Goal: Check status: Check status

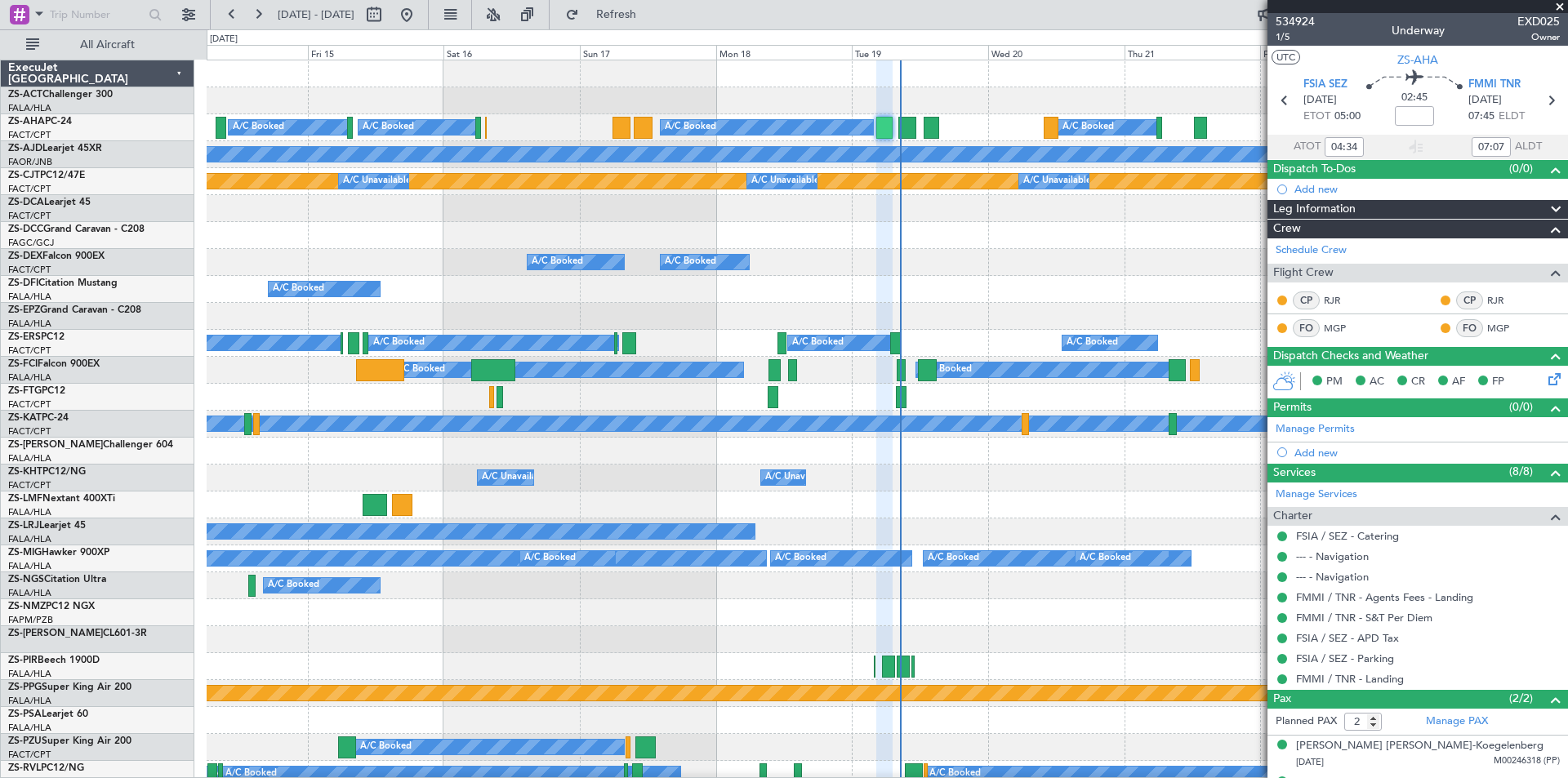
drag, startPoint x: 465, startPoint y: 9, endPoint x: 443, endPoint y: 16, distance: 23.1
click at [419, 10] on button at bounding box center [406, 15] width 26 height 26
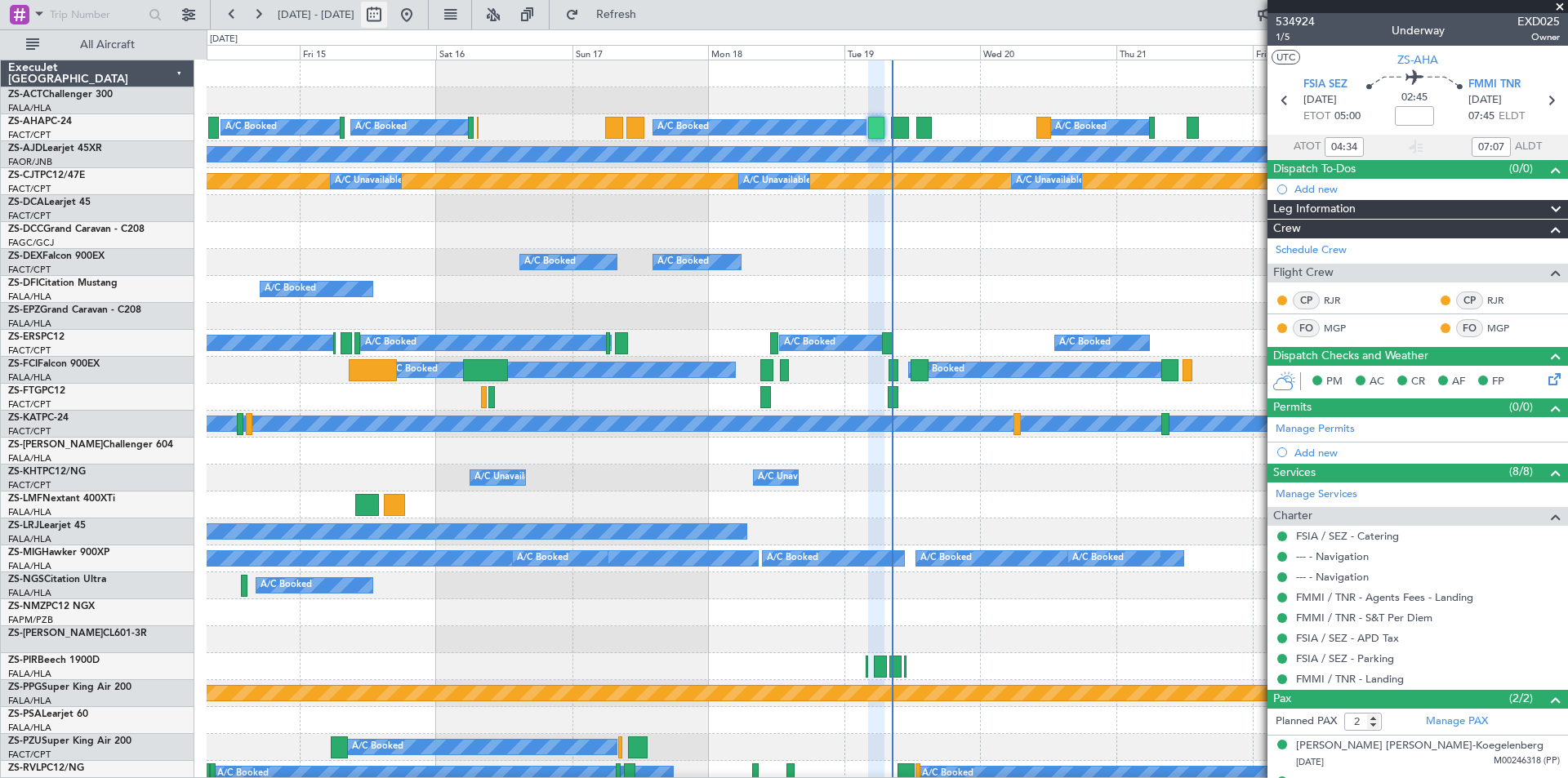
click at [388, 16] on button at bounding box center [374, 15] width 26 height 26
select select "8"
select select "2025"
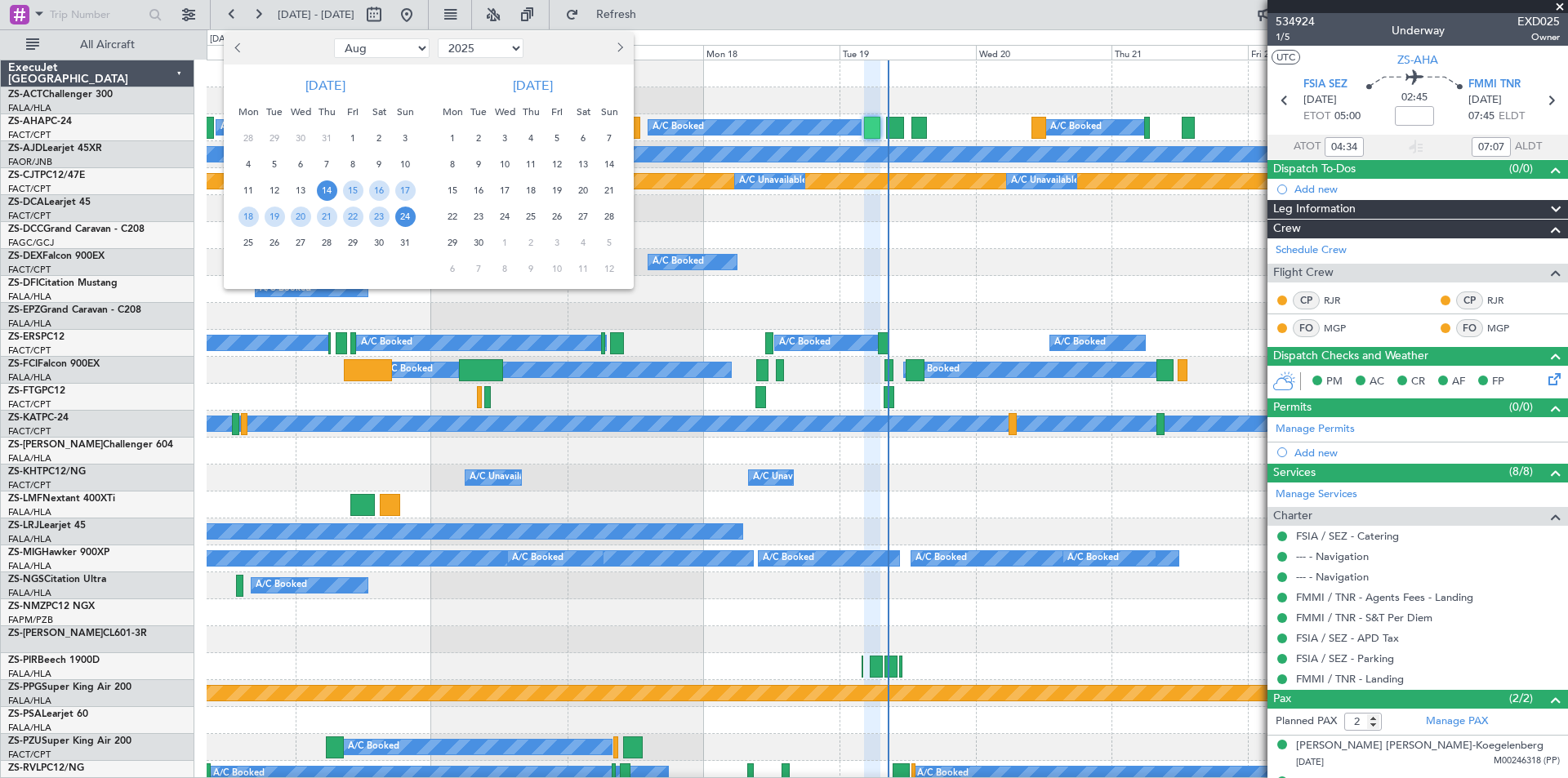
click at [581, 139] on span "6" at bounding box center [583, 139] width 21 height 21
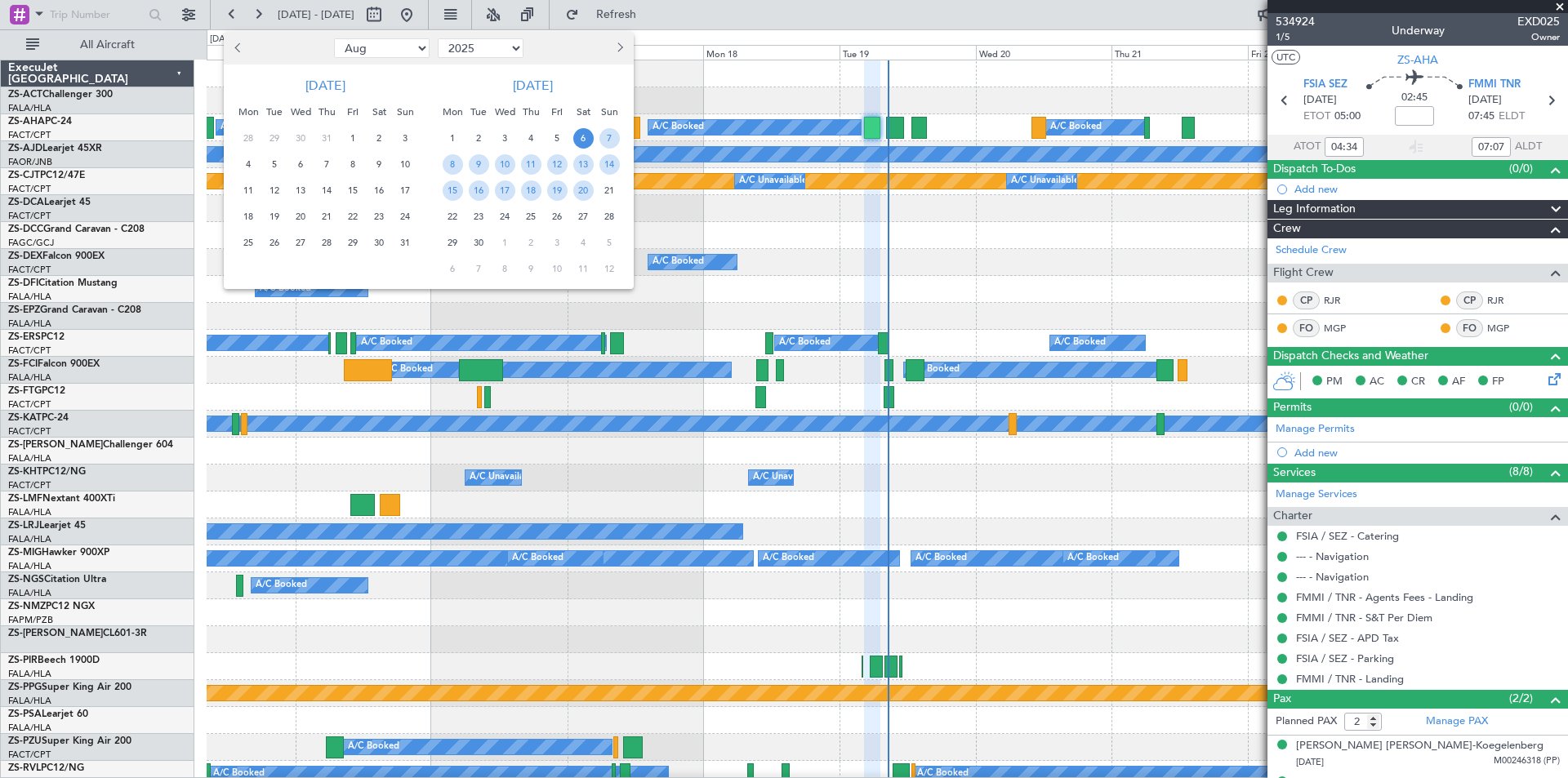
click at [581, 139] on span "6" at bounding box center [583, 139] width 21 height 21
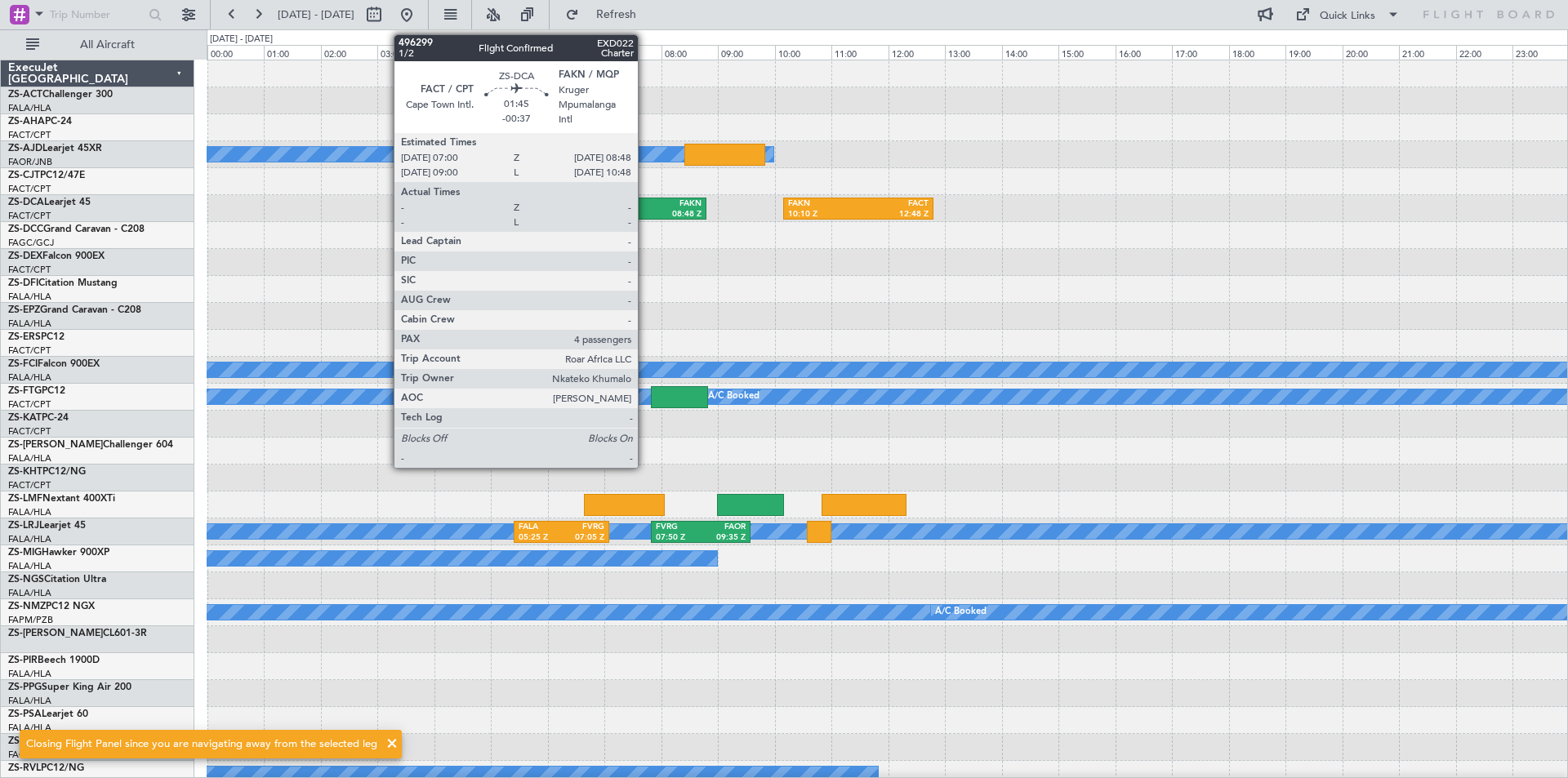
click at [645, 207] on div "FACT" at bounding box center [632, 204] width 47 height 11
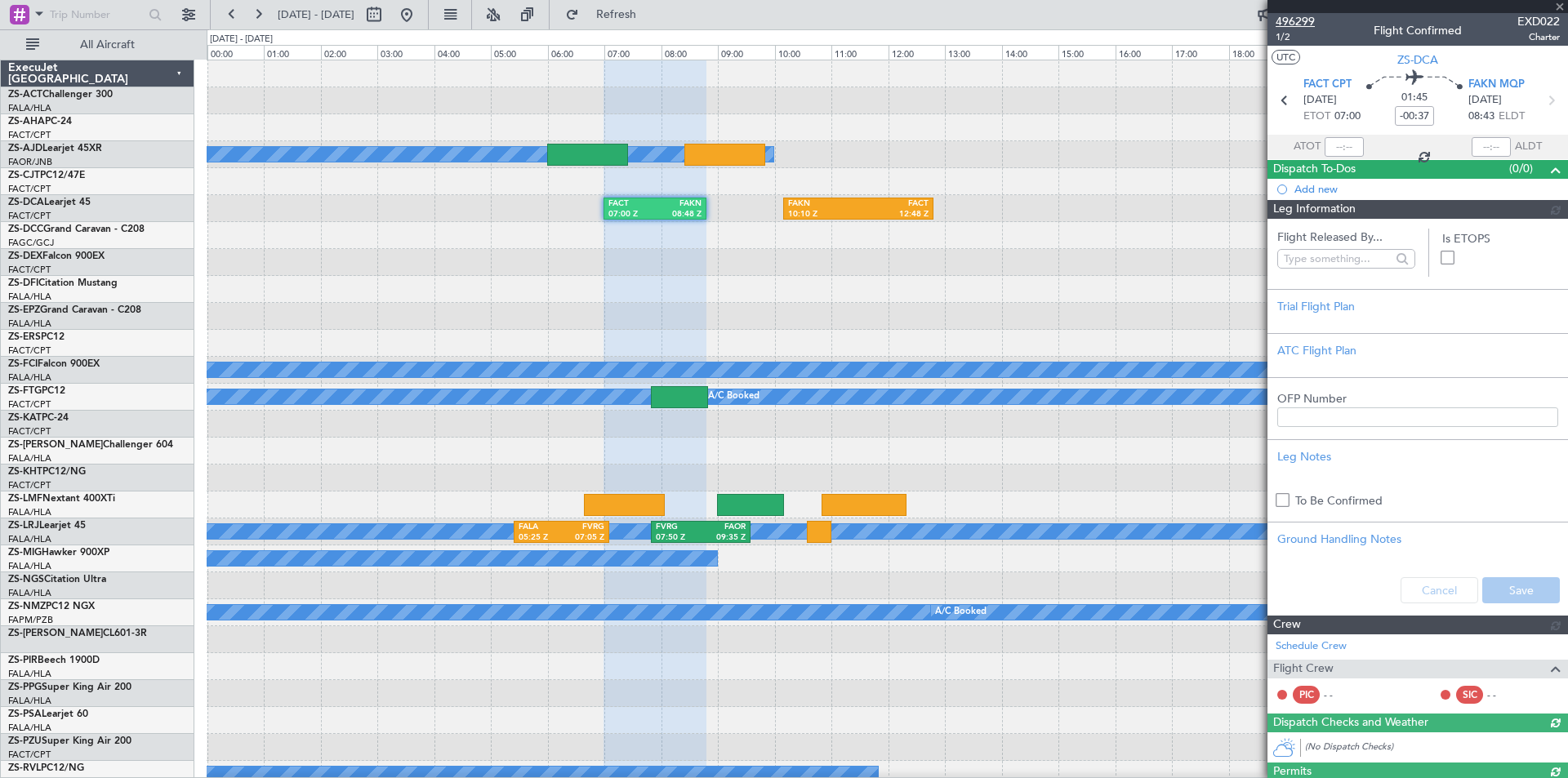
click at [1306, 21] on span "496299" at bounding box center [1296, 22] width 39 height 17
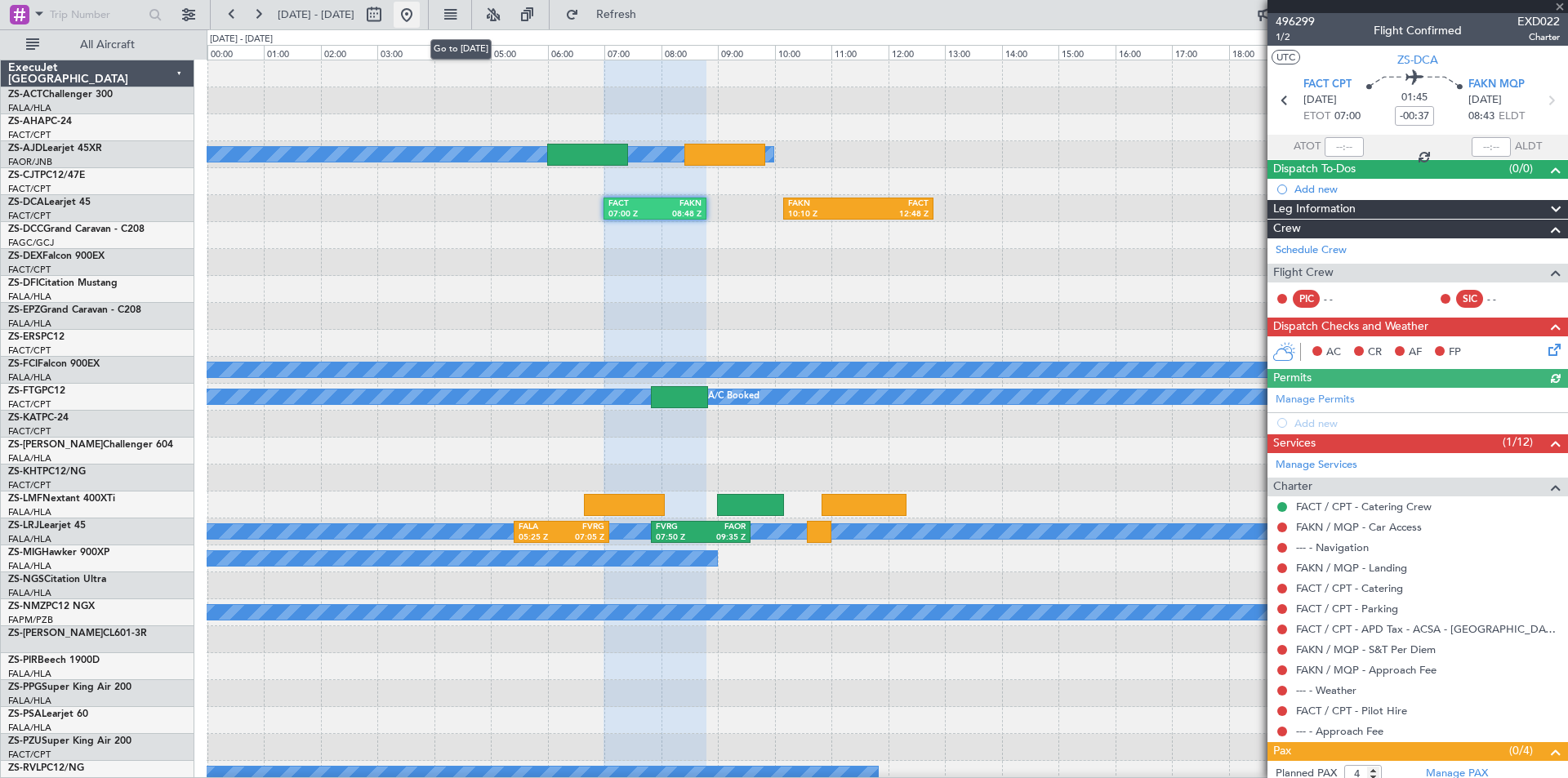
click at [419, 19] on button at bounding box center [406, 15] width 26 height 26
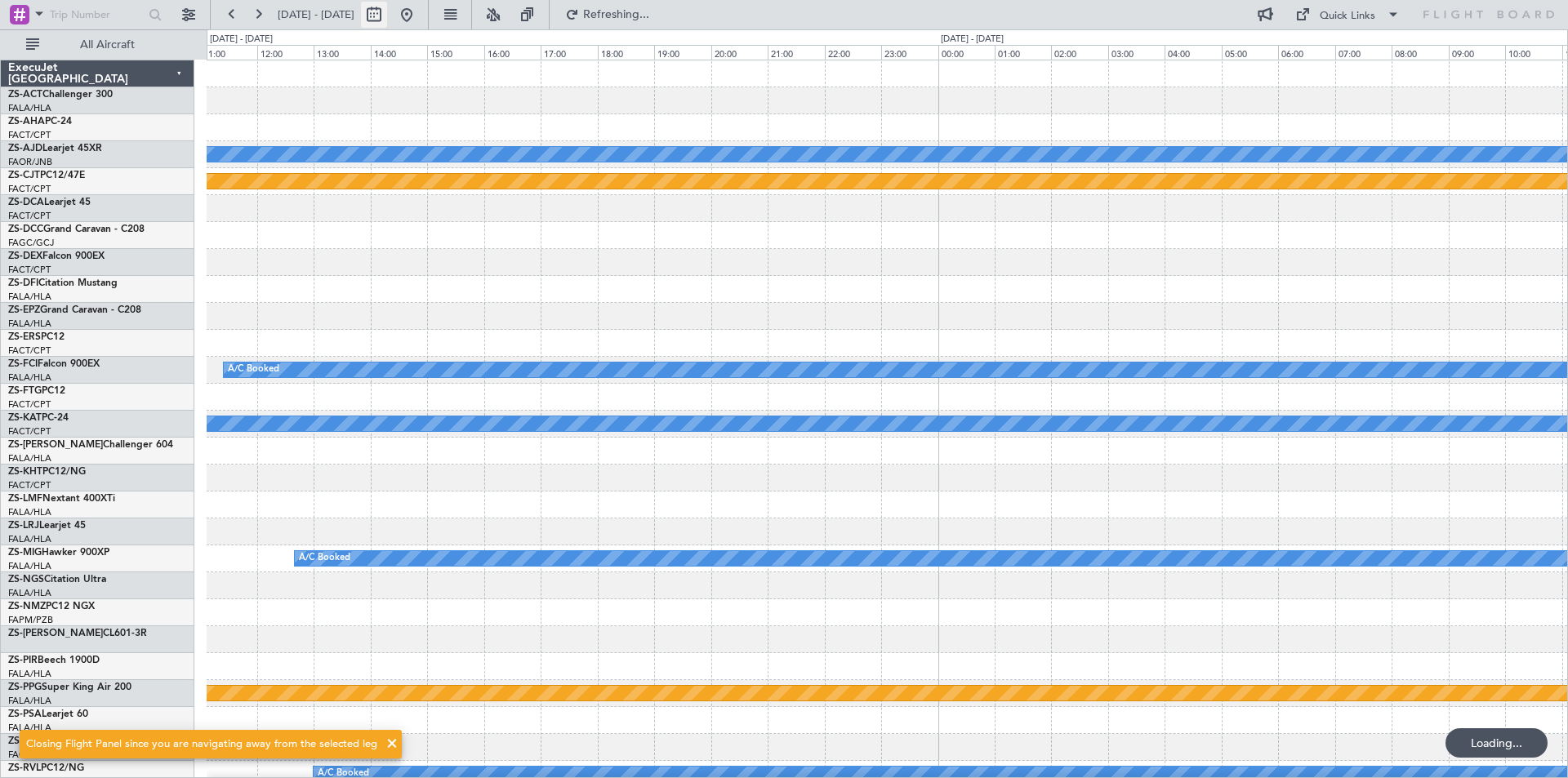
click at [388, 16] on button at bounding box center [374, 15] width 26 height 26
select select "8"
select select "2025"
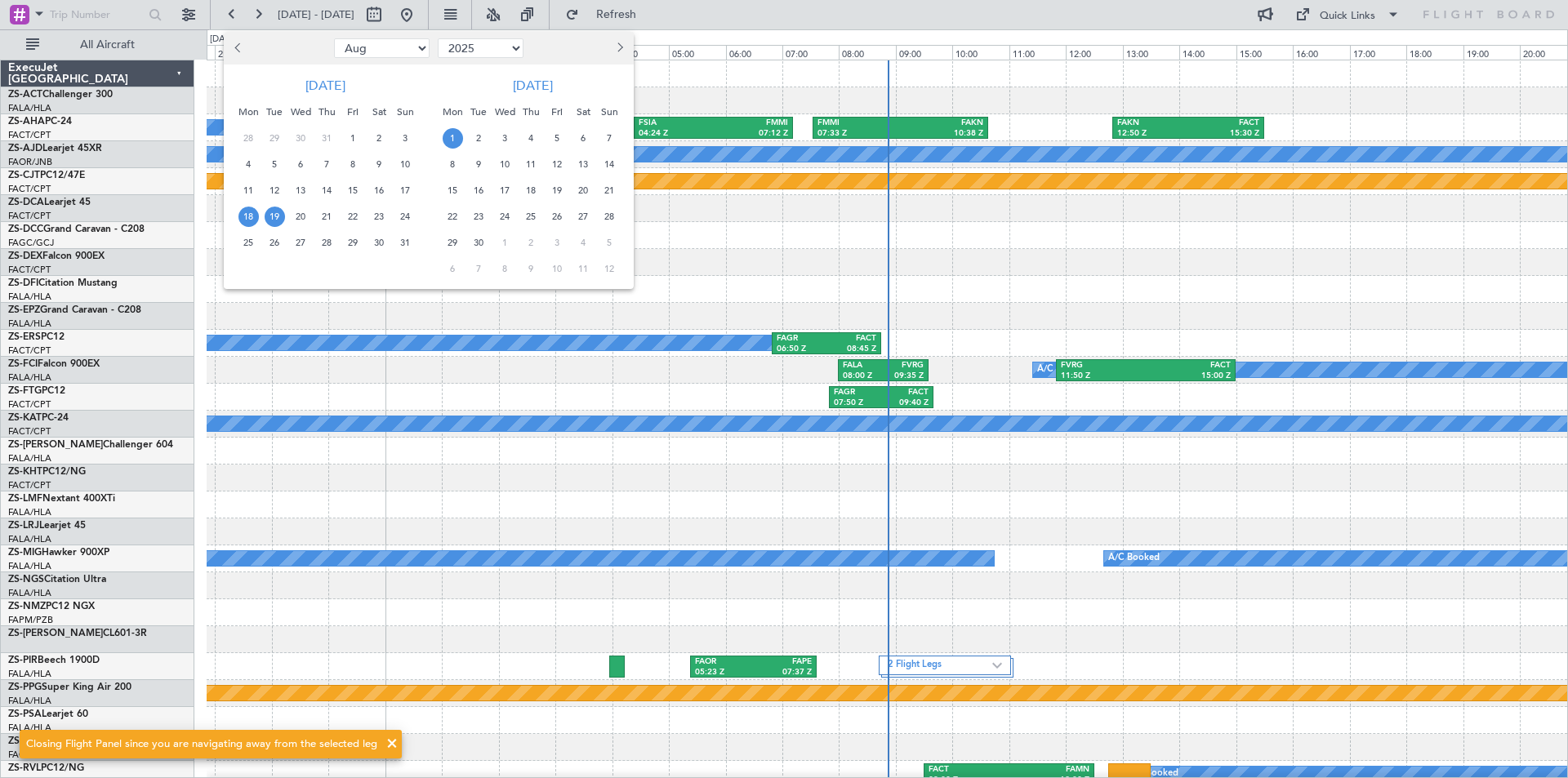
click at [452, 133] on span "1" at bounding box center [453, 139] width 21 height 21
click at [451, 187] on span "15" at bounding box center [453, 191] width 21 height 21
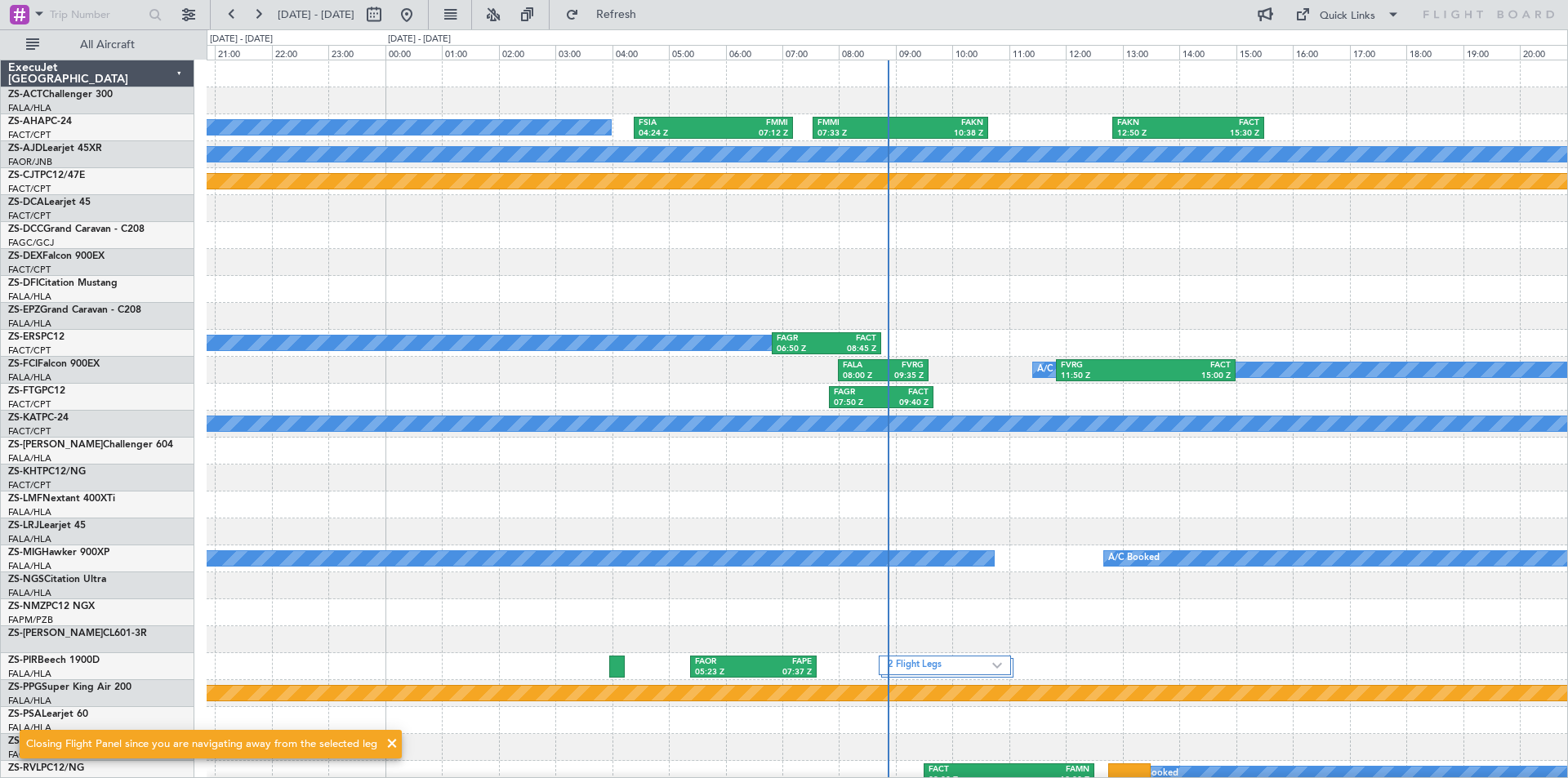
select select "9"
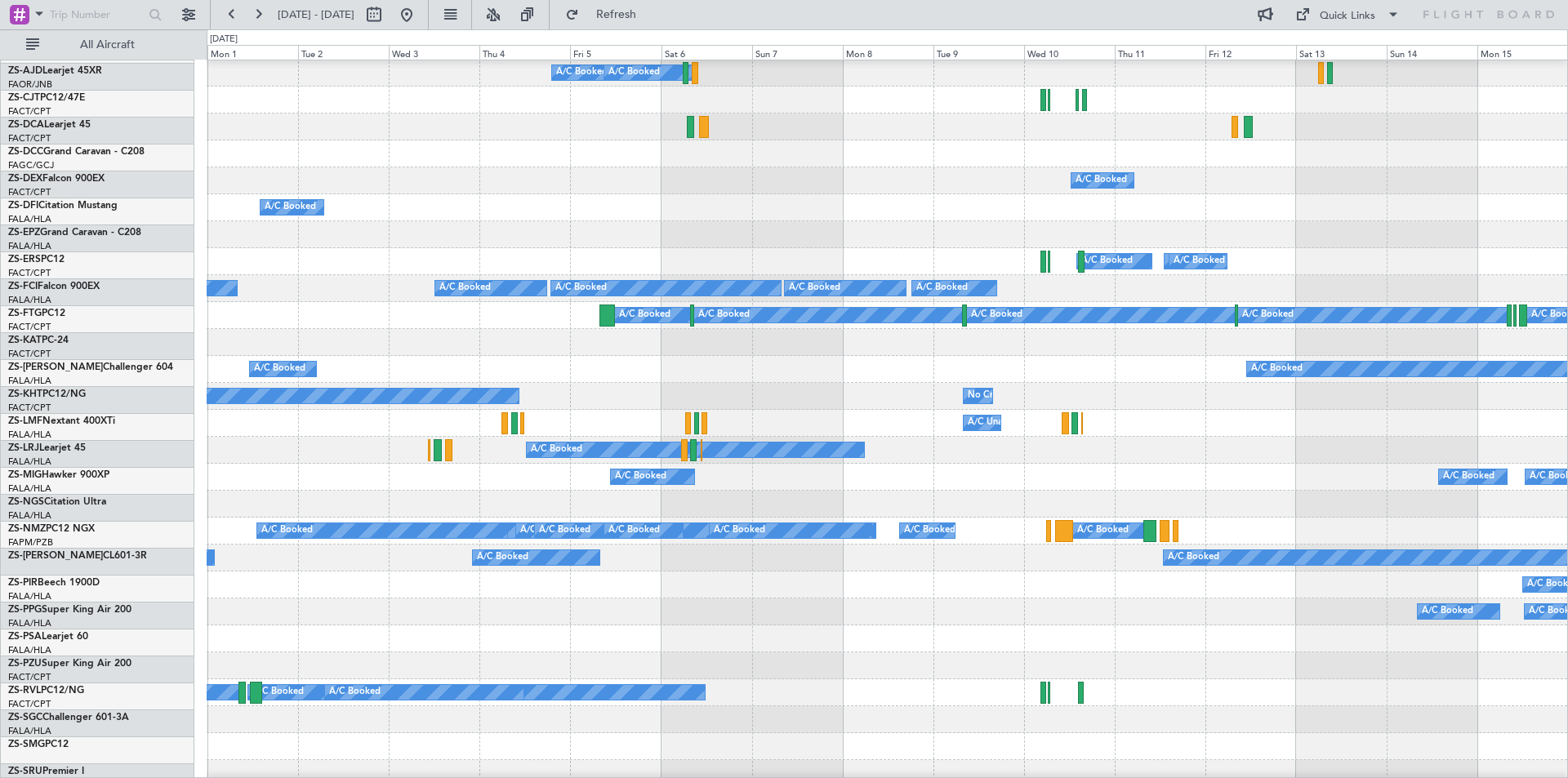
scroll to position [81, 0]
click at [419, 21] on button at bounding box center [406, 15] width 26 height 26
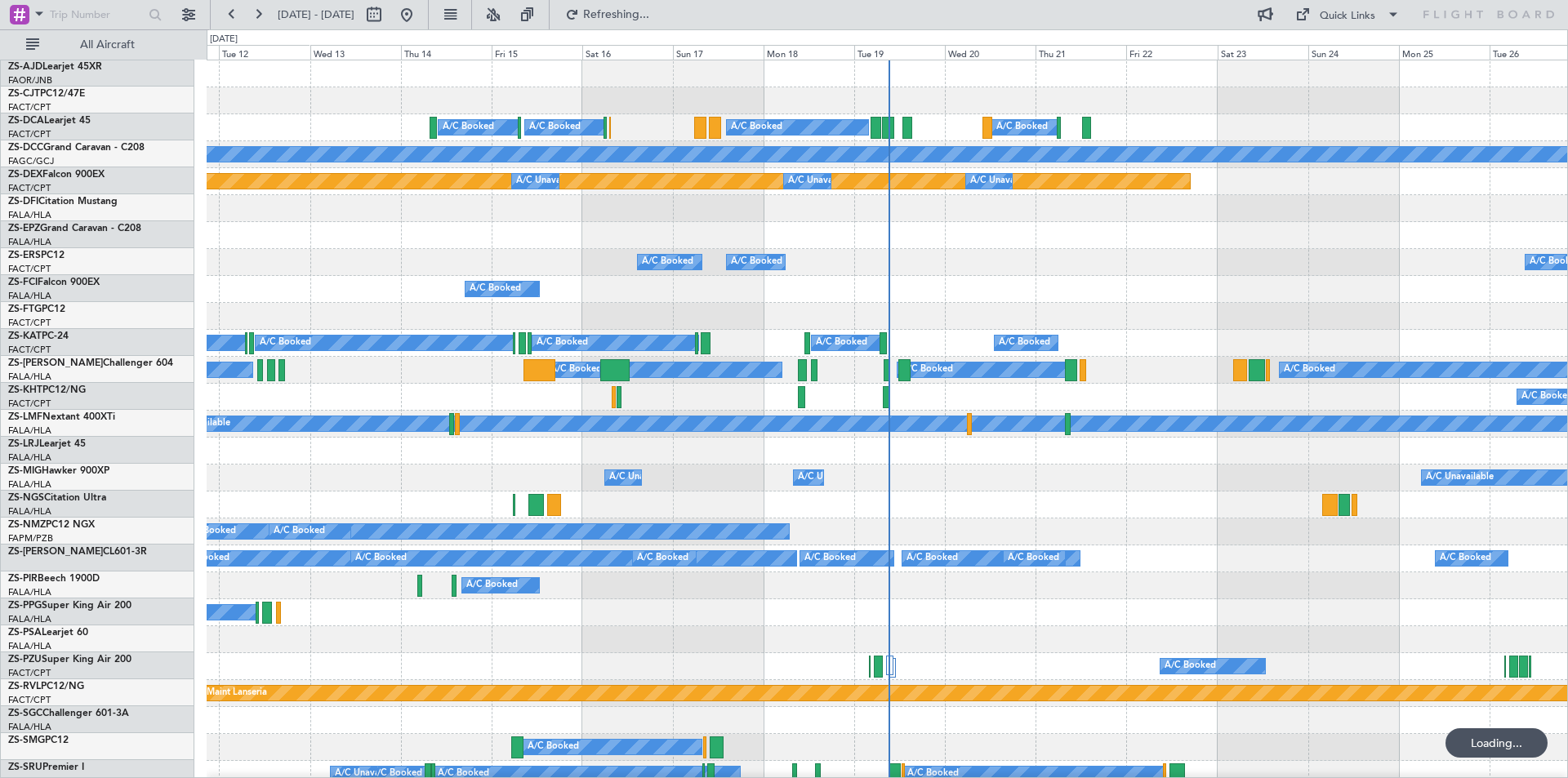
scroll to position [0, 0]
